Goal: Task Accomplishment & Management: Complete application form

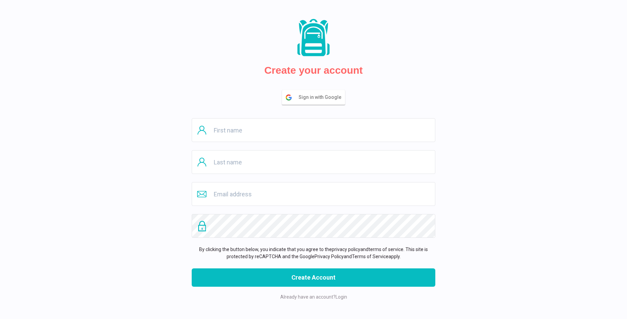
click at [314, 130] on input "text" at bounding box center [314, 130] width 244 height 24
type input "Freida"
click at [314, 162] on input "text" at bounding box center [314, 162] width 244 height 24
type input "Abbott"
click at [314, 194] on input "email" at bounding box center [314, 194] width 244 height 24
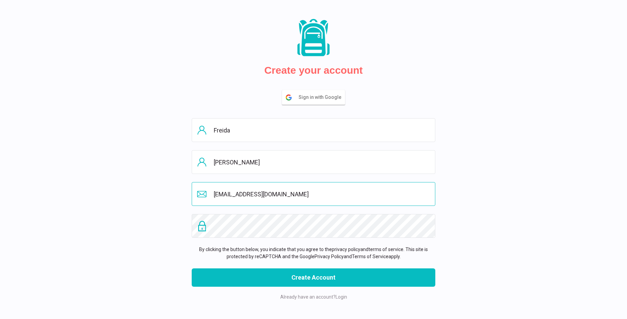
type input "odonnellflores@yahoo.com.au"
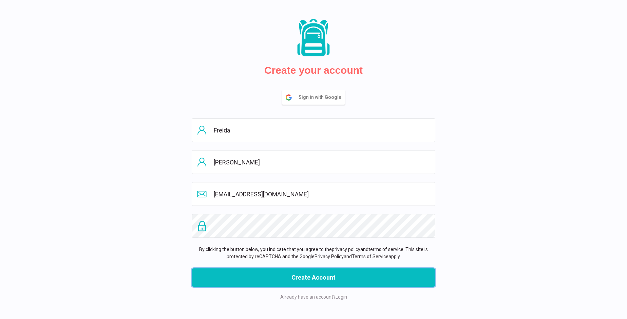
click at [314, 277] on button "Create Account" at bounding box center [314, 277] width 244 height 18
